Goal: Find specific page/section: Find specific page/section

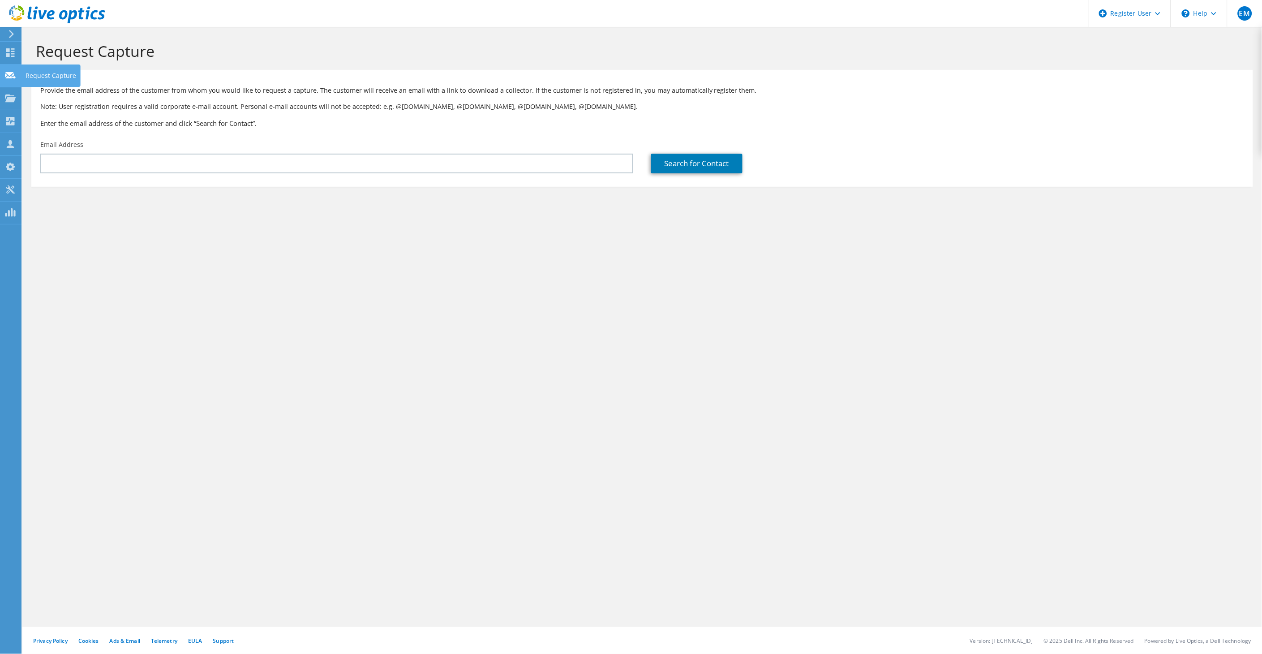
click at [5, 82] on div at bounding box center [10, 77] width 11 height 10
click at [9, 53] on use at bounding box center [10, 52] width 9 height 9
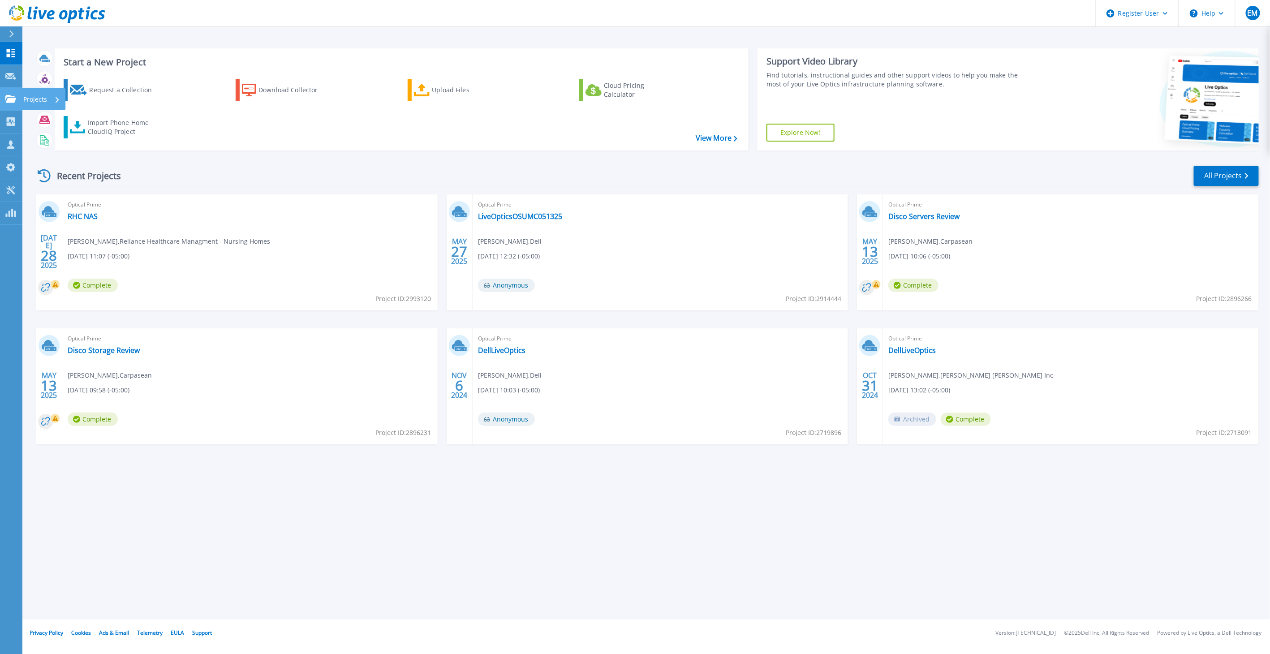
click at [4, 90] on link "Projects Projects" at bounding box center [11, 99] width 22 height 23
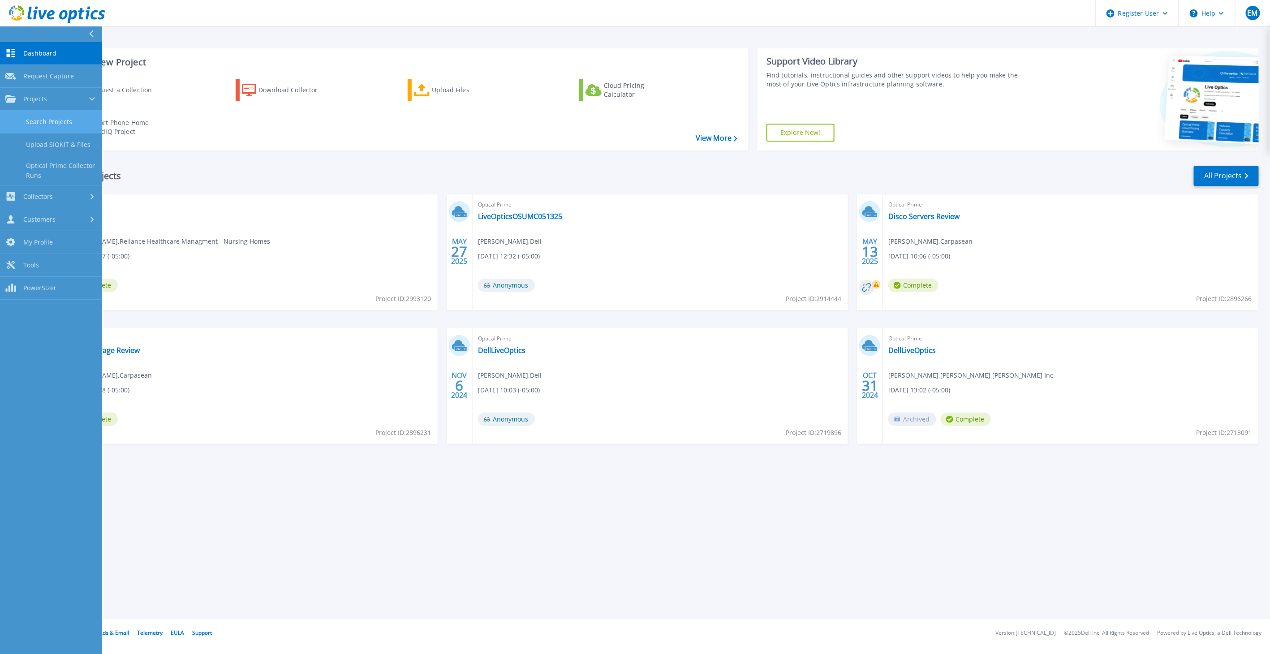
click at [42, 120] on link "Search Projects" at bounding box center [51, 122] width 102 height 23
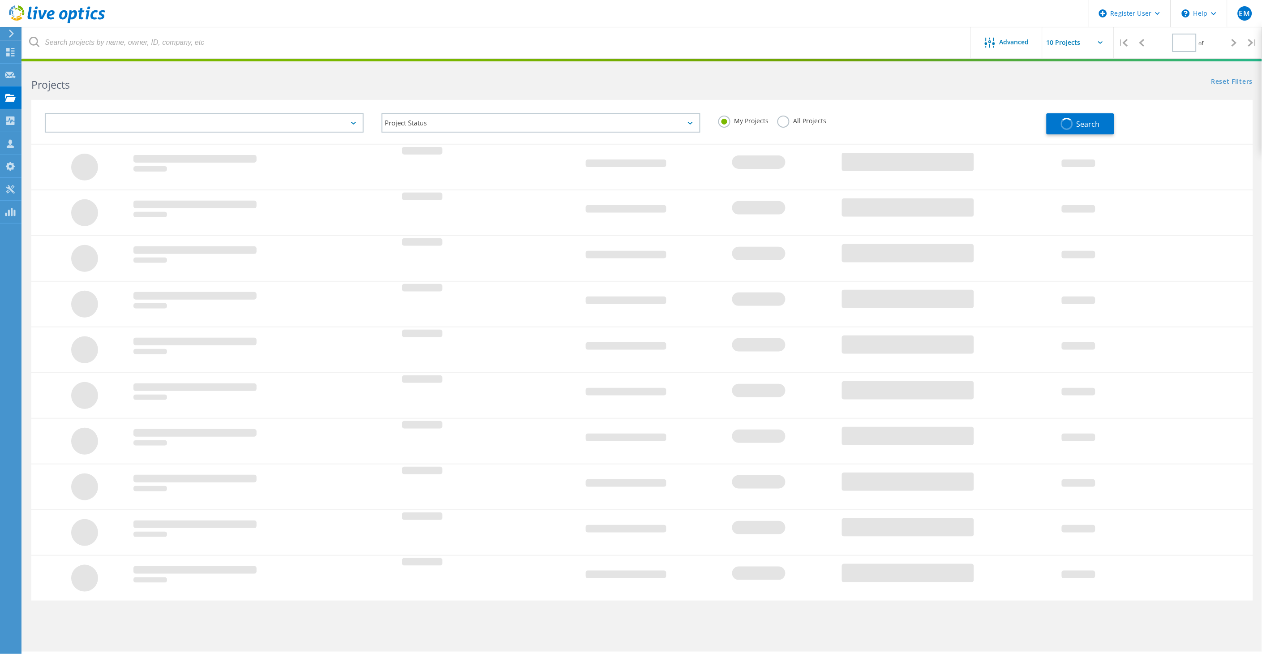
type input "1"
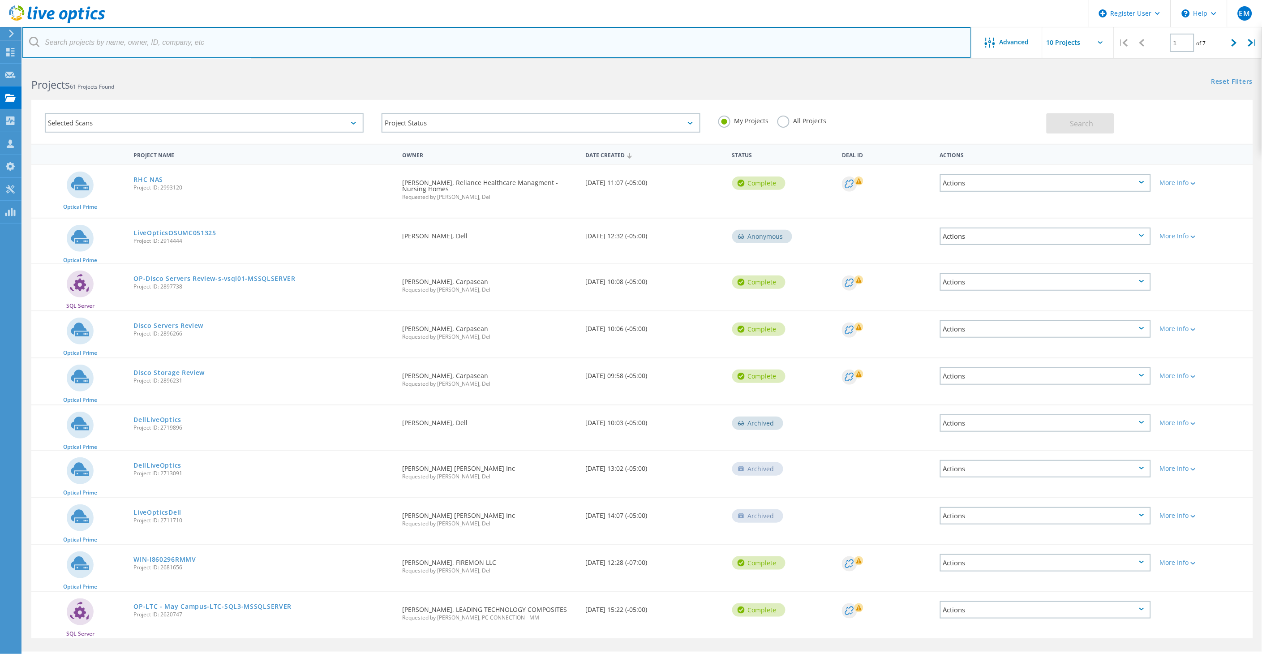
click at [140, 42] on input "text" at bounding box center [496, 42] width 949 height 31
paste input "timothy.bennett@aecc.com"
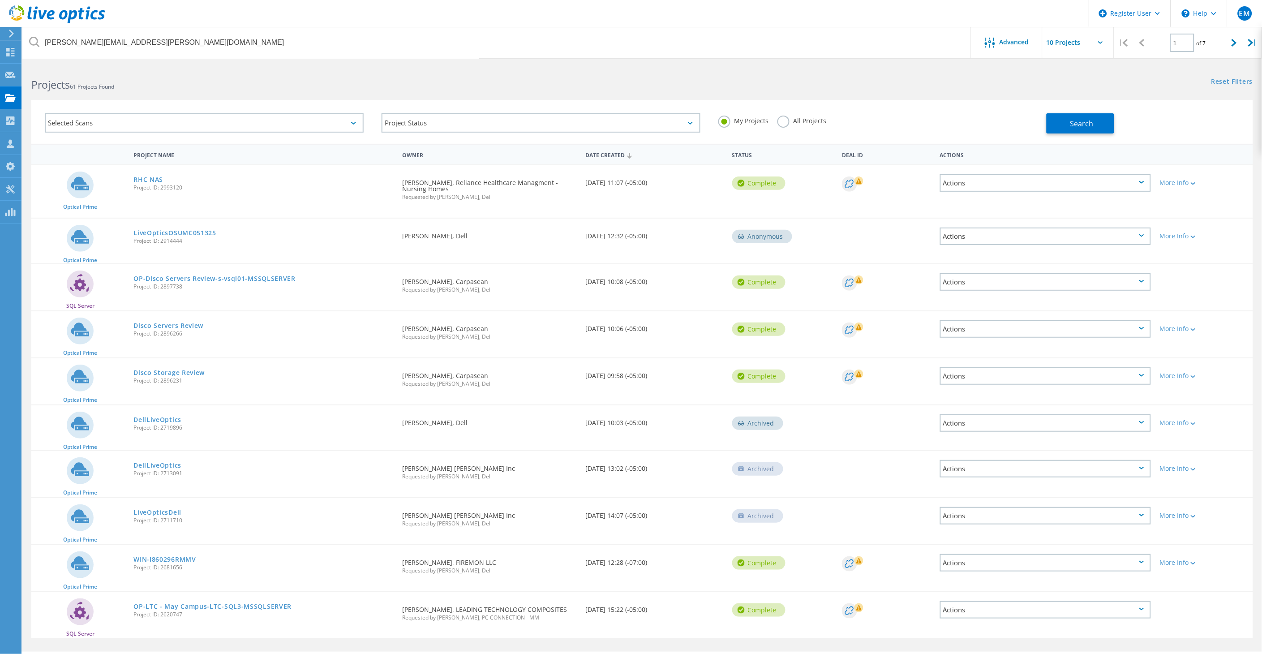
click at [817, 123] on label "All Projects" at bounding box center [802, 120] width 49 height 9
click at [0, 0] on input "All Projects" at bounding box center [0, 0] width 0 height 0
click at [1054, 121] on button "Search" at bounding box center [1081, 123] width 68 height 20
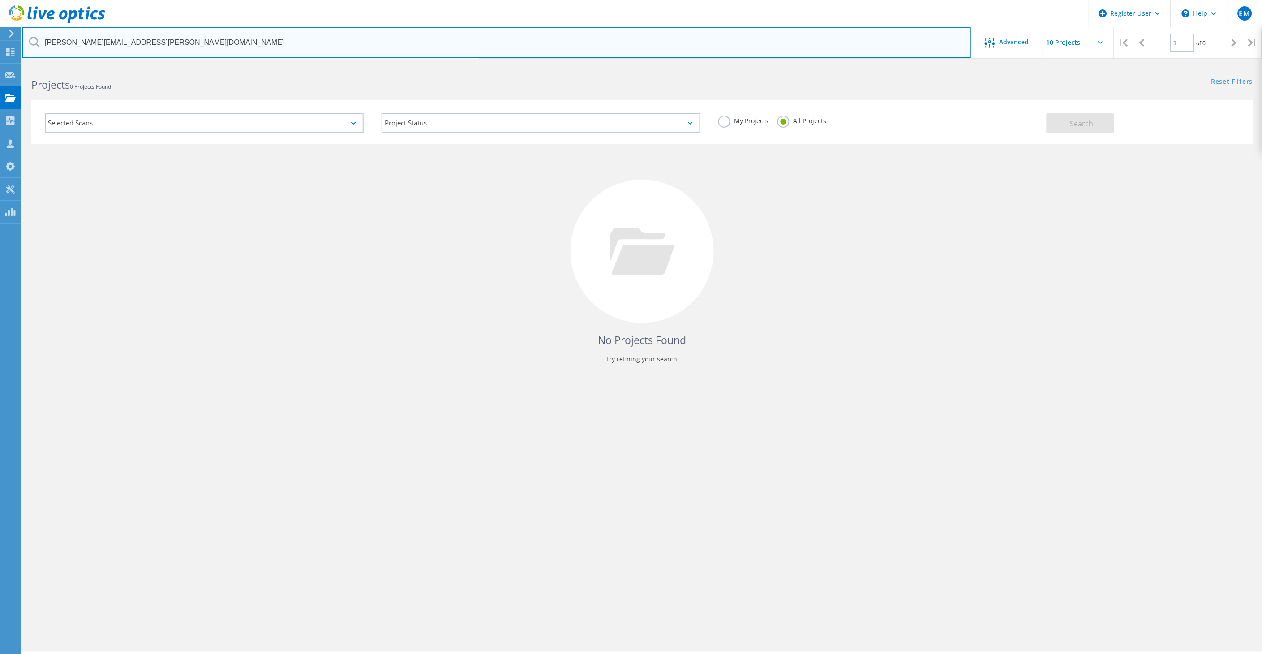
click at [234, 41] on input "timothy.bennett@aecc.com" at bounding box center [496, 42] width 949 height 31
paste input "josh.hya"
type input "josh.hyatt@aecc.com"
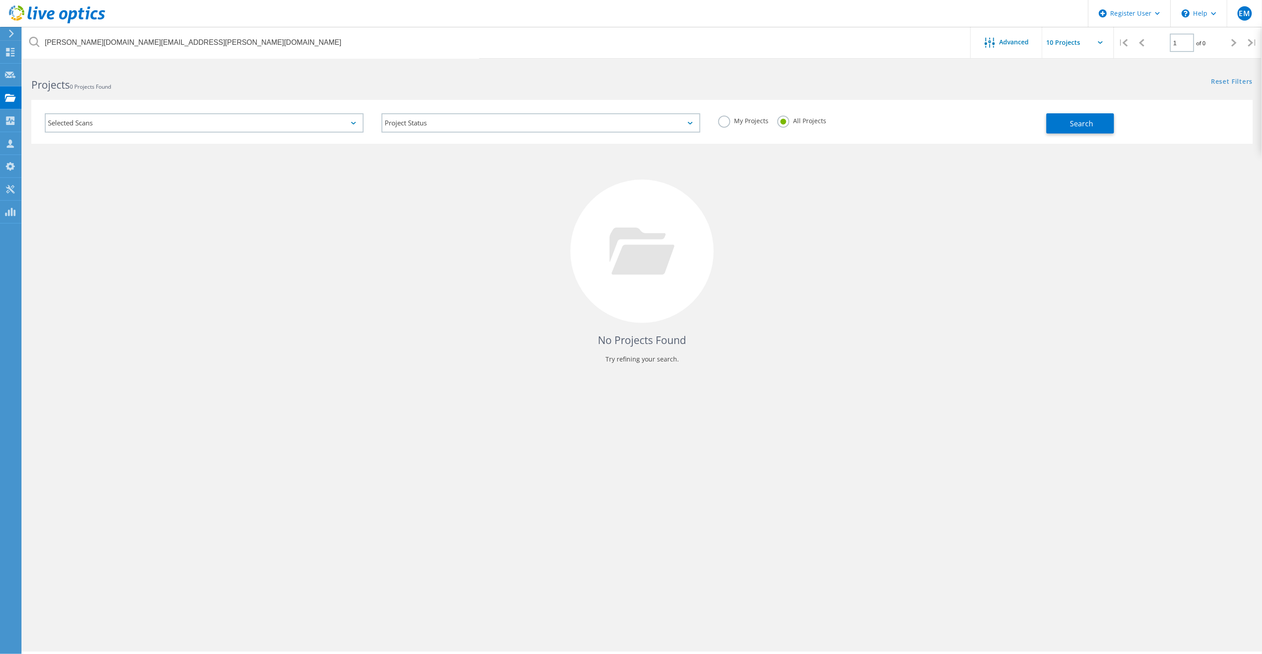
drag, startPoint x: 1065, startPoint y: 118, endPoint x: 957, endPoint y: 243, distance: 165.1
click at [1065, 120] on button "Search" at bounding box center [1081, 123] width 68 height 20
